Goal: Find contact information: Find contact information

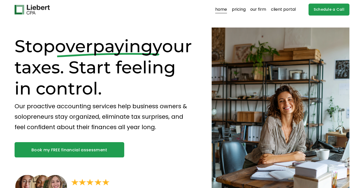
click at [238, 9] on link "pricing" at bounding box center [239, 10] width 14 height 8
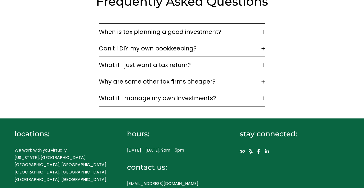
scroll to position [760, 0]
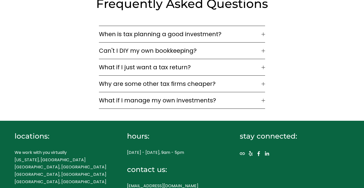
click at [214, 59] on button "What if I just want a tax return?" at bounding box center [182, 67] width 166 height 16
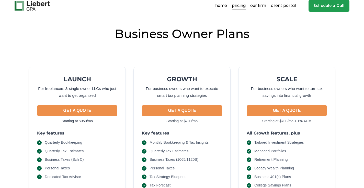
scroll to position [0, 0]
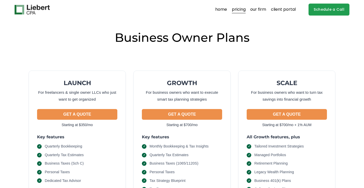
click at [258, 9] on link "our firm" at bounding box center [258, 10] width 16 height 8
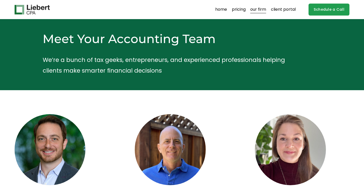
click at [236, 9] on link "pricing" at bounding box center [239, 10] width 14 height 8
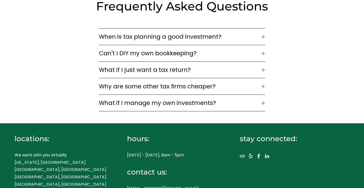
scroll to position [766, 0]
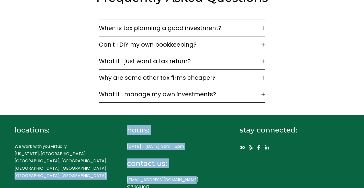
drag, startPoint x: 189, startPoint y: 166, endPoint x: 118, endPoint y: 166, distance: 71.0
click at [118, 166] on div "locations: We work with you virtually [US_STATE], [GEOGRAPHIC_DATA] [GEOGRAPHIC…" at bounding box center [182, 158] width 364 height 87
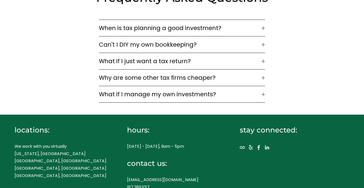
click at [121, 166] on div "locations: We work with you virtually [US_STATE], [GEOGRAPHIC_DATA] [GEOGRAPHIC…" at bounding box center [182, 158] width 364 height 87
drag, startPoint x: 190, startPoint y: 165, endPoint x: 124, endPoint y: 165, distance: 65.6
click at [124, 165] on div "locations: We work with you virtually [US_STATE], [GEOGRAPHIC_DATA] [GEOGRAPHIC…" at bounding box center [182, 158] width 364 height 87
copy p "[EMAIL_ADDRESS][DOMAIN_NAME]"
